Goal: Transaction & Acquisition: Purchase product/service

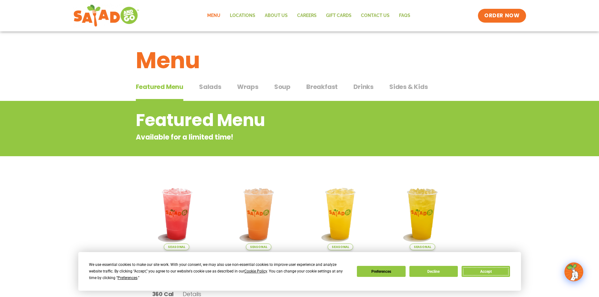
click at [501, 274] on button "Accept" at bounding box center [486, 271] width 48 height 11
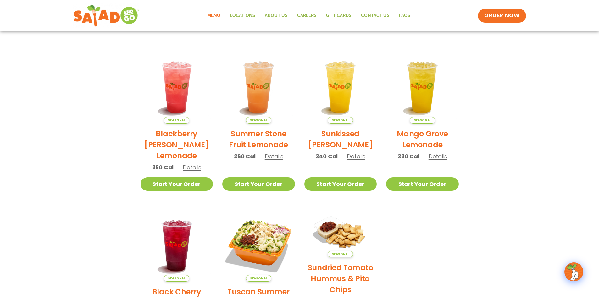
scroll to position [126, 0]
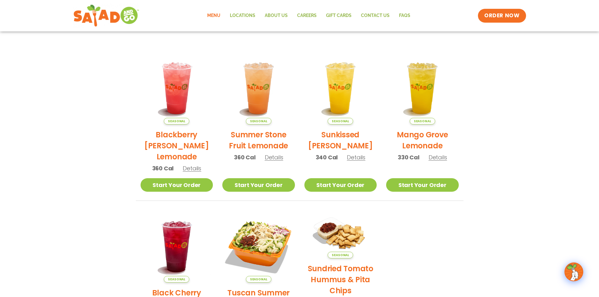
click at [217, 14] on link "Menu" at bounding box center [214, 15] width 23 height 14
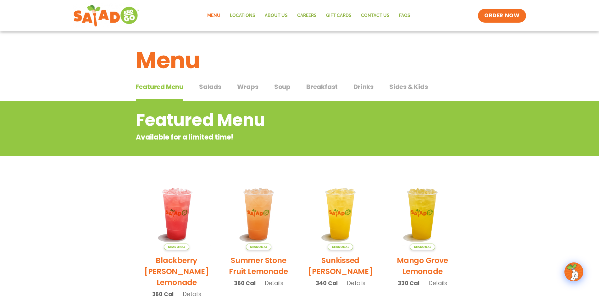
click at [214, 87] on span "Salads" at bounding box center [210, 86] width 22 height 9
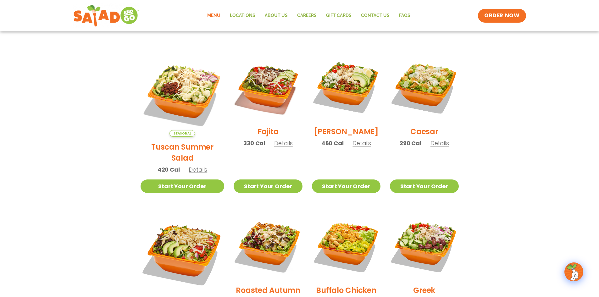
scroll to position [157, 0]
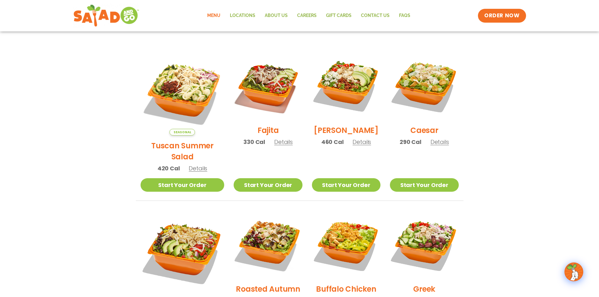
click at [276, 146] on span "Details" at bounding box center [283, 142] width 19 height 8
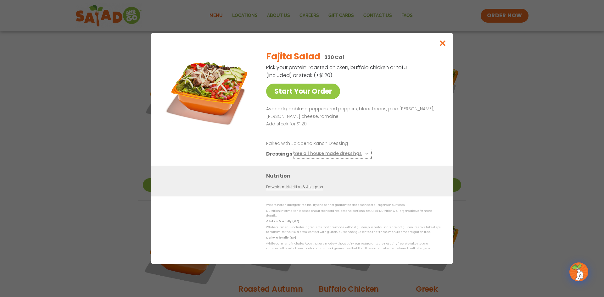
click at [365, 155] on icon at bounding box center [366, 154] width 3 height 3
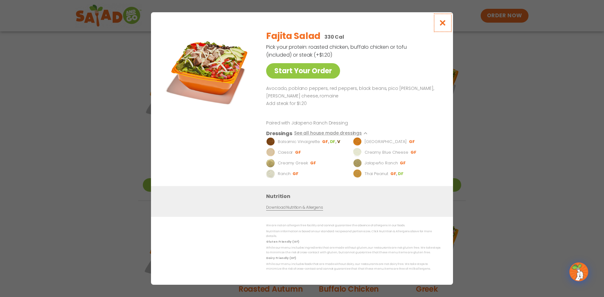
click at [442, 25] on icon "Close modal" at bounding box center [443, 23] width 8 height 7
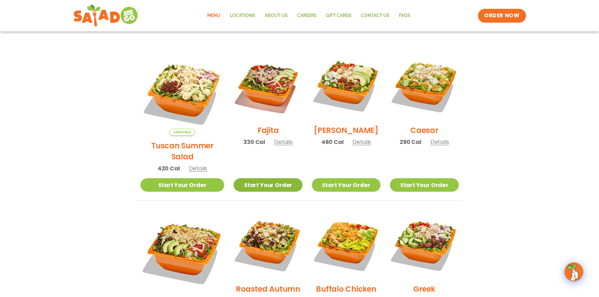
click at [268, 178] on link "Start Your Order" at bounding box center [268, 185] width 69 height 14
